Goal: Navigation & Orientation: Find specific page/section

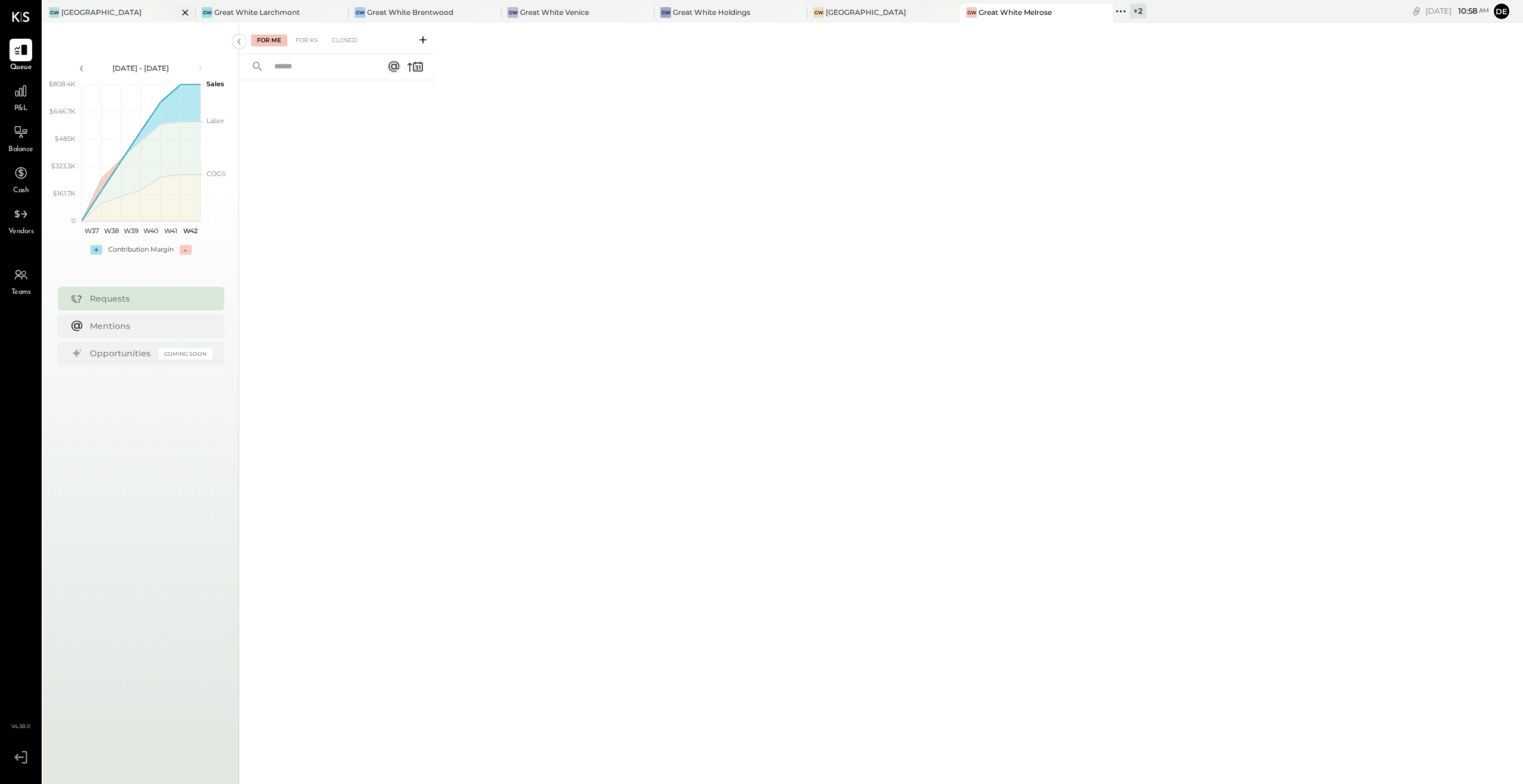
click at [128, 10] on div "[GEOGRAPHIC_DATA]" at bounding box center [101, 12] width 80 height 10
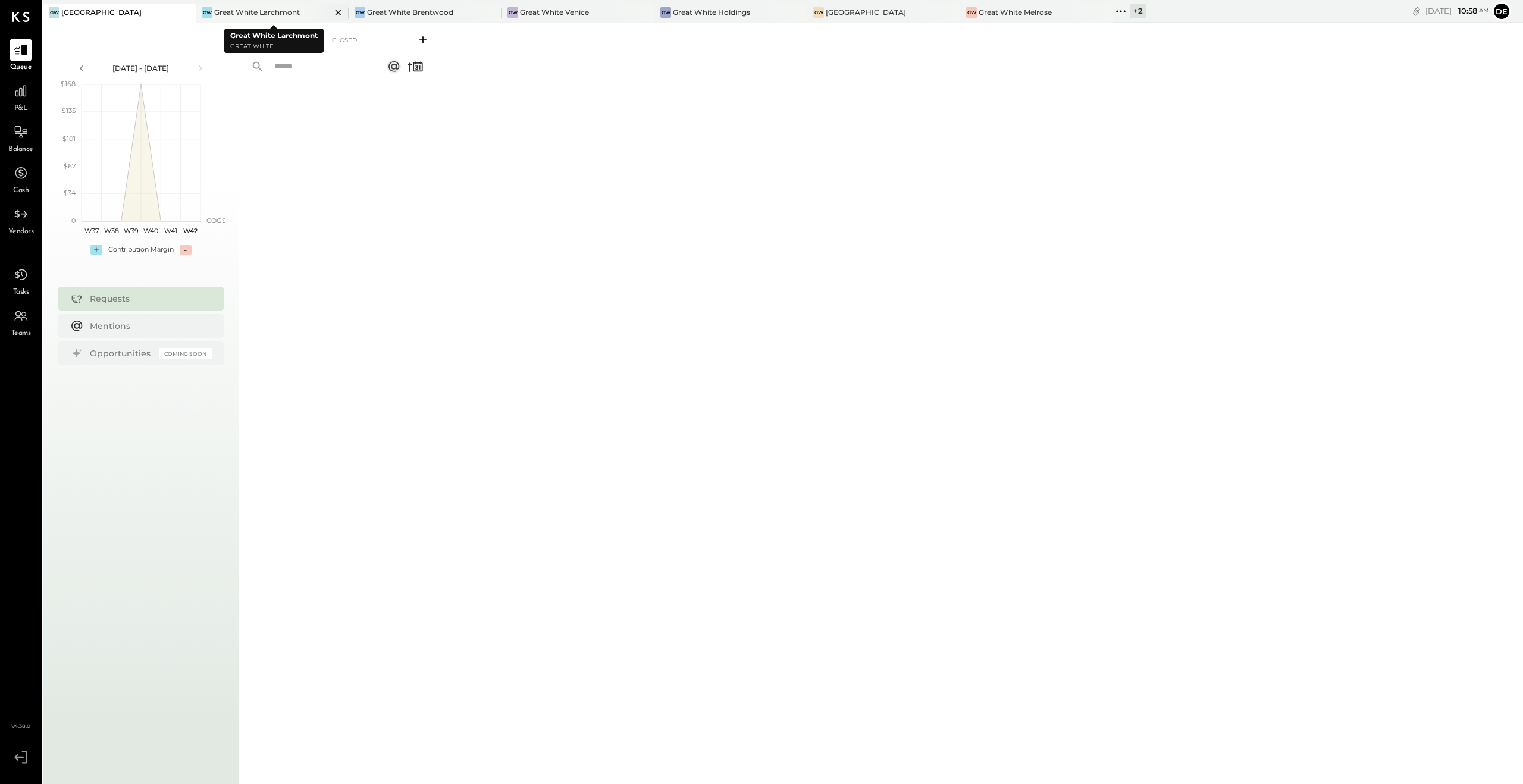
click at [281, 18] on div "GW Great White Larchmont" at bounding box center [272, 13] width 153 height 19
click at [392, 9] on div "Great White Brentwood" at bounding box center [410, 12] width 86 height 10
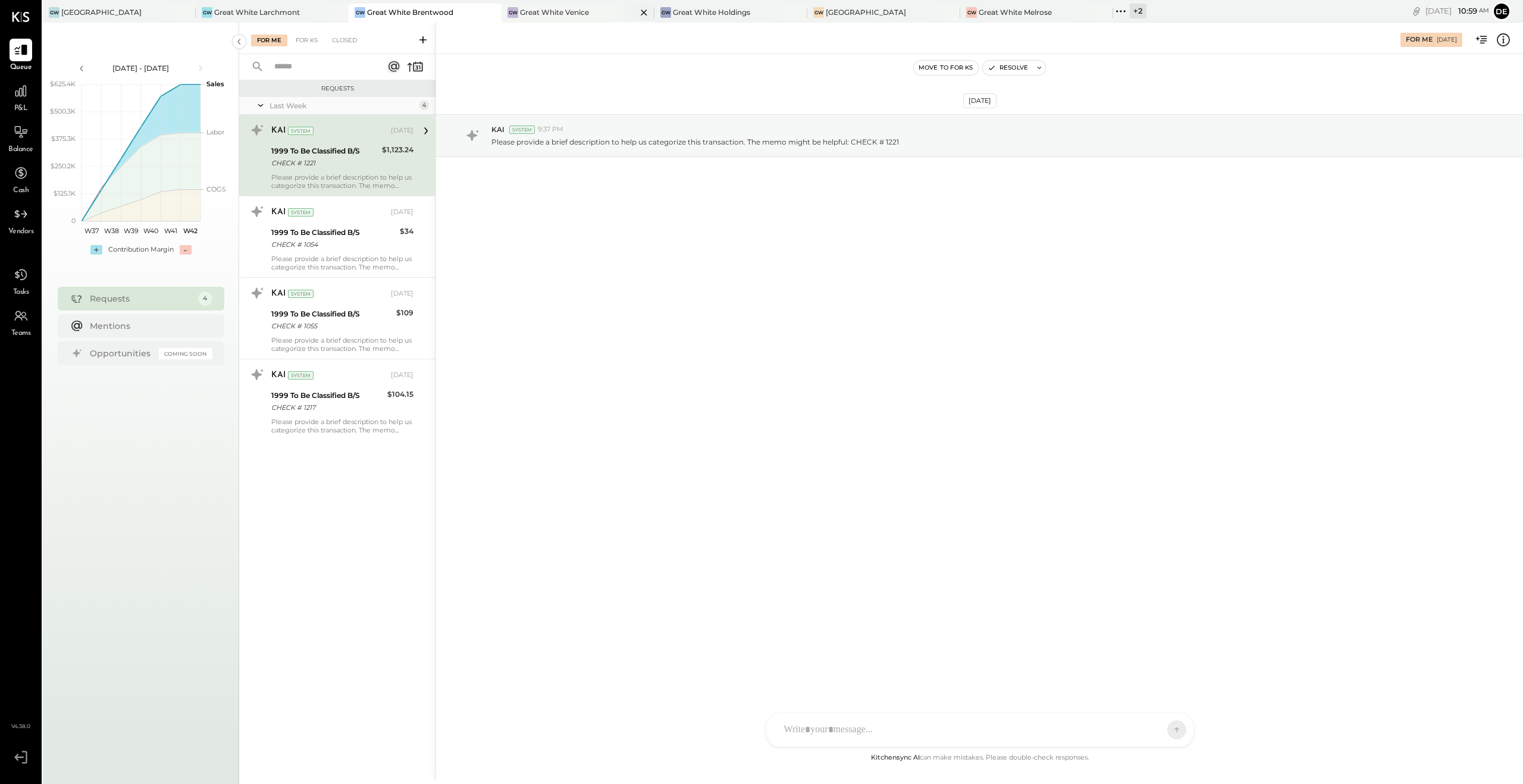
click at [572, 14] on div "Great White Venice" at bounding box center [555, 12] width 69 height 10
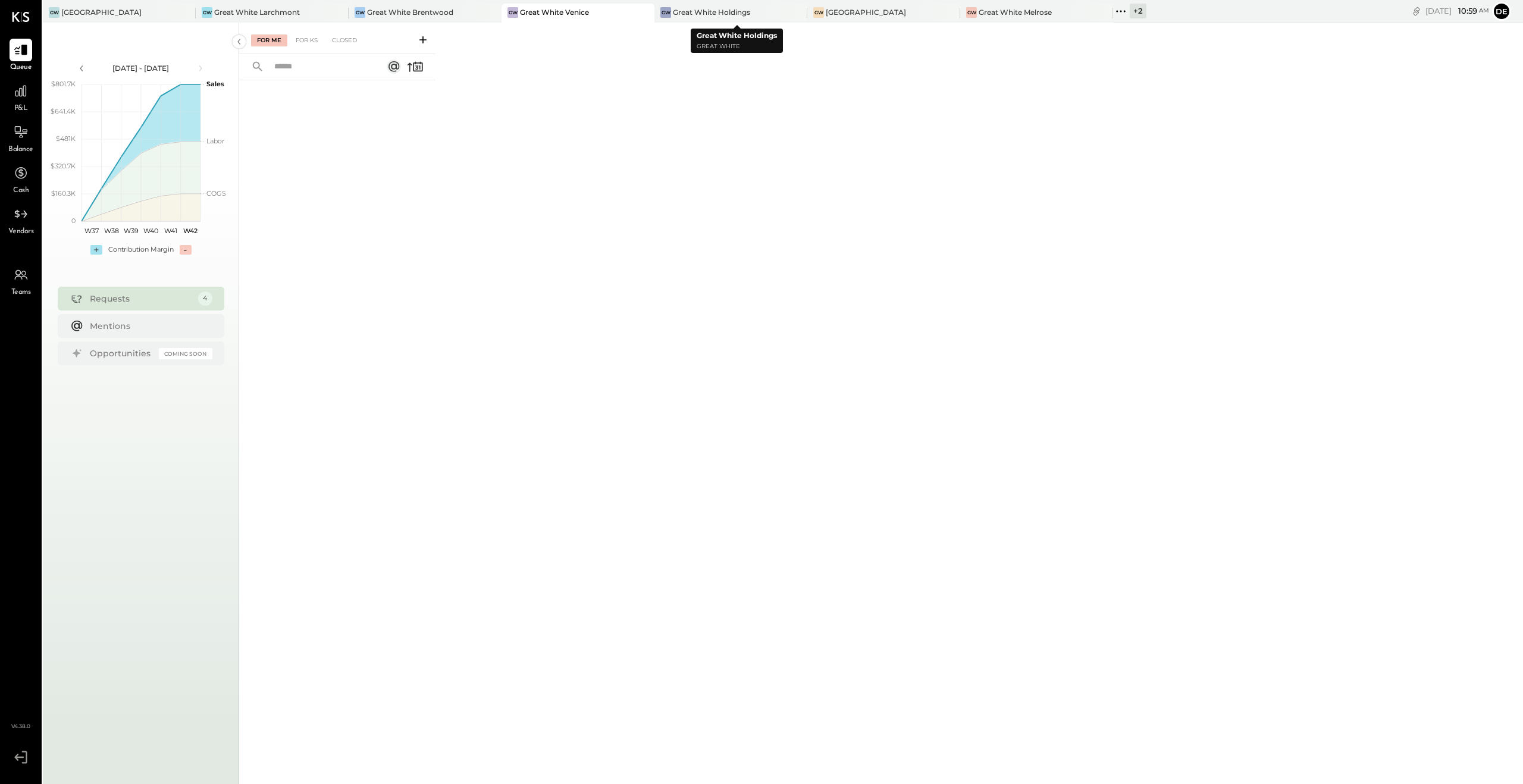
click at [750, 14] on div "Great White Holdings" at bounding box center [712, 12] width 77 height 10
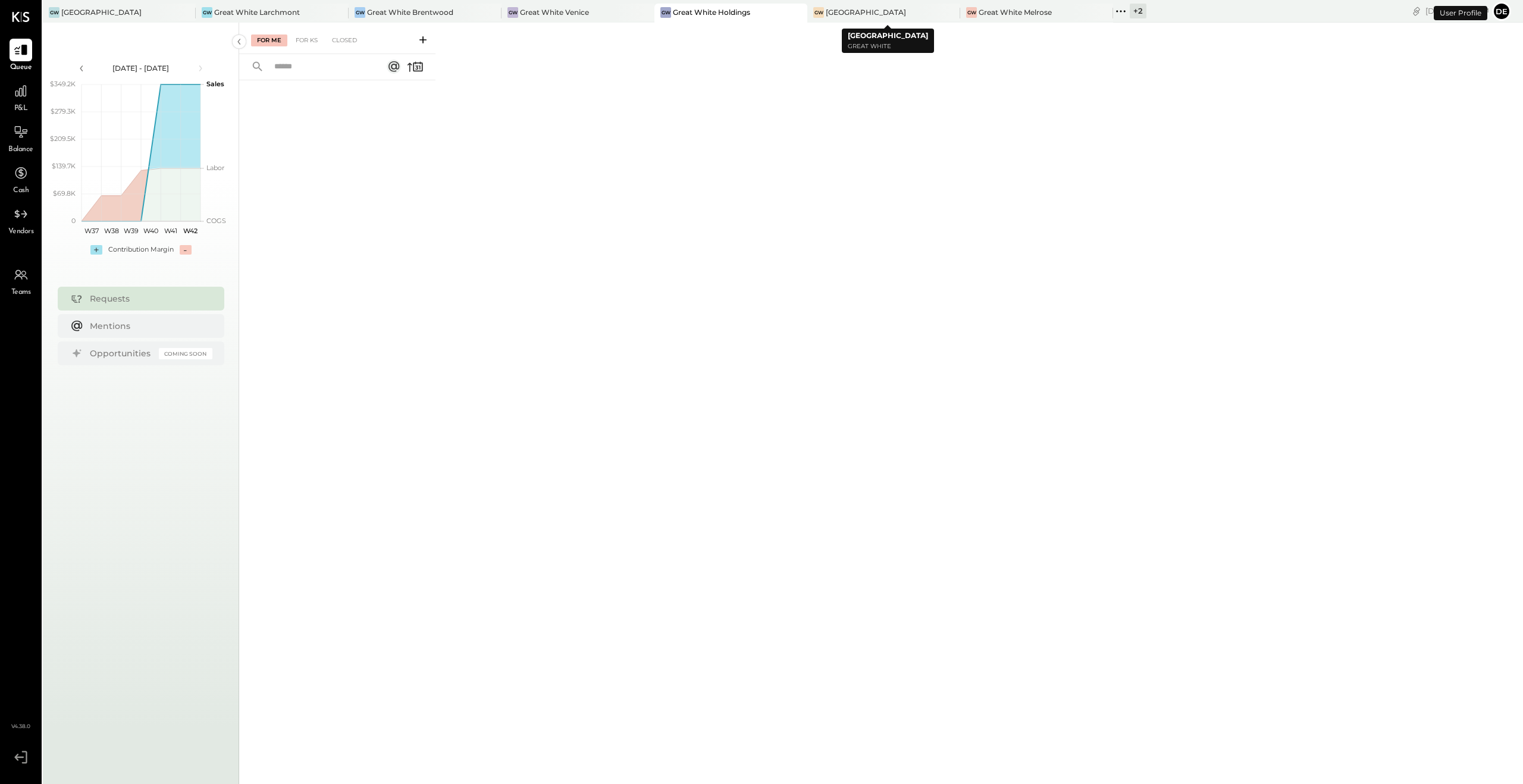
click at [906, 11] on div "[GEOGRAPHIC_DATA]" at bounding box center [866, 12] width 80 height 10
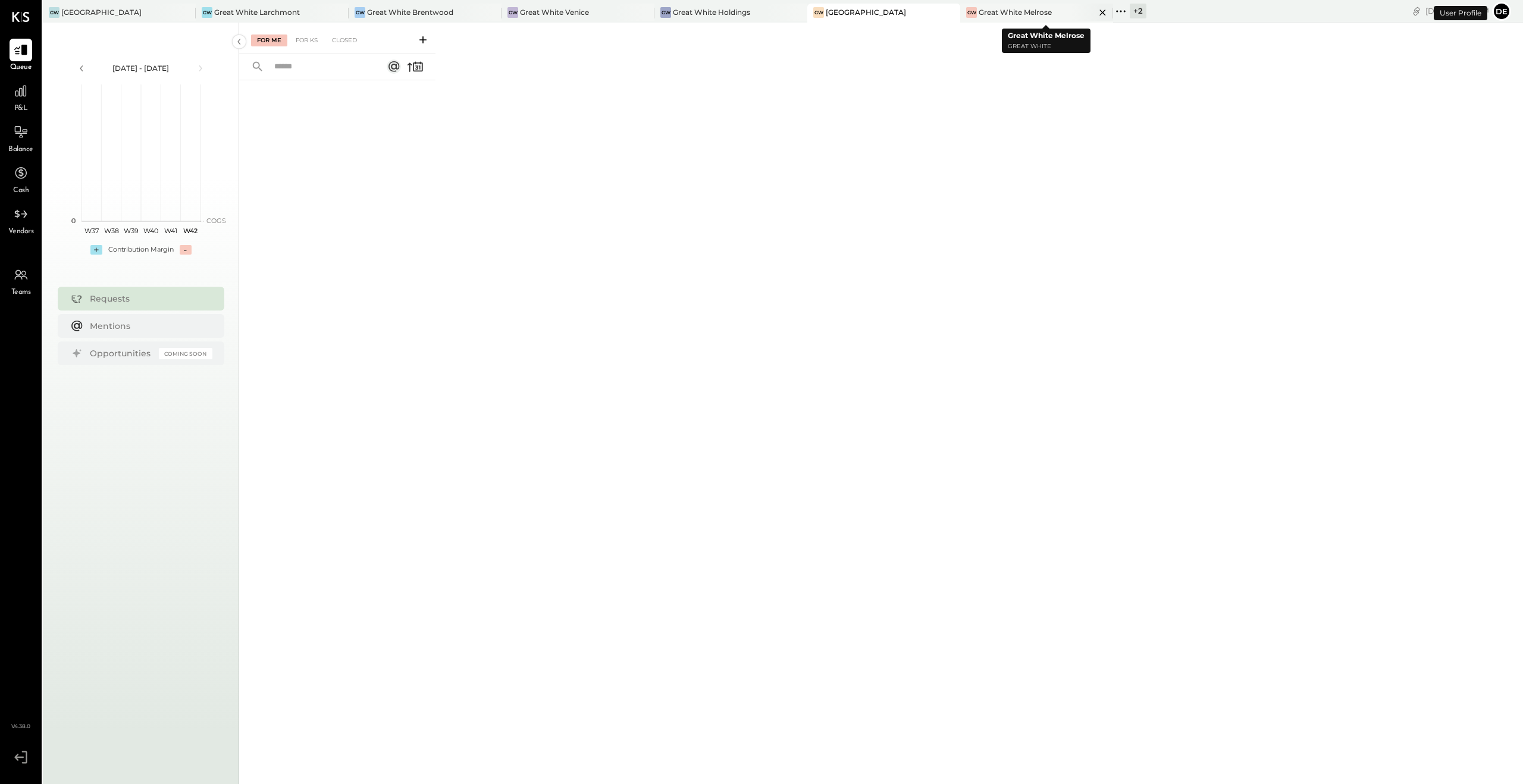
click at [1016, 9] on div "Great White Melrose" at bounding box center [1016, 12] width 73 height 10
